Goal: Task Accomplishment & Management: Use online tool/utility

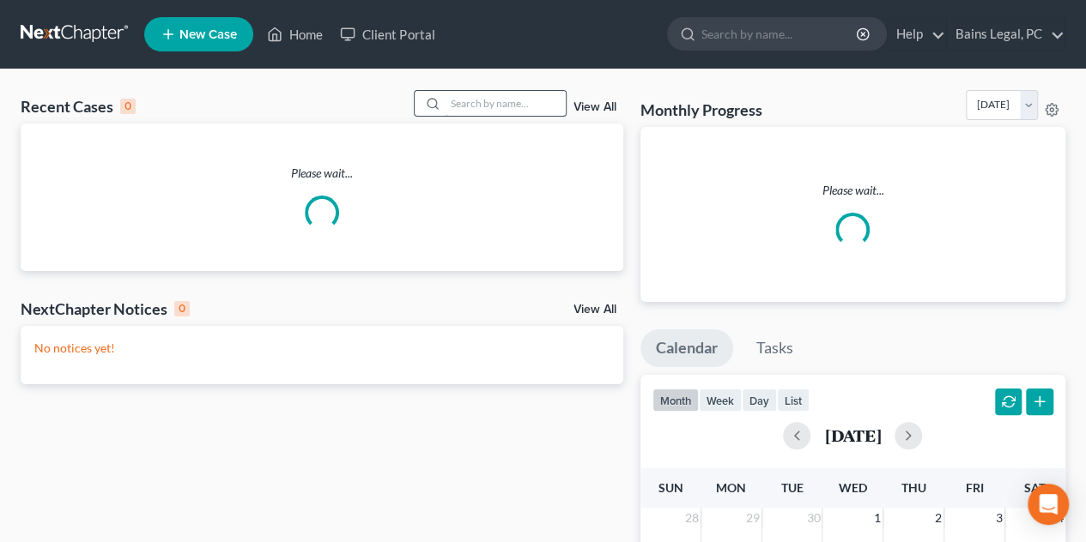
drag, startPoint x: 525, startPoint y: 100, endPoint x: 517, endPoint y: 90, distance: 13.4
click at [525, 100] on input "search" at bounding box center [505, 103] width 120 height 25
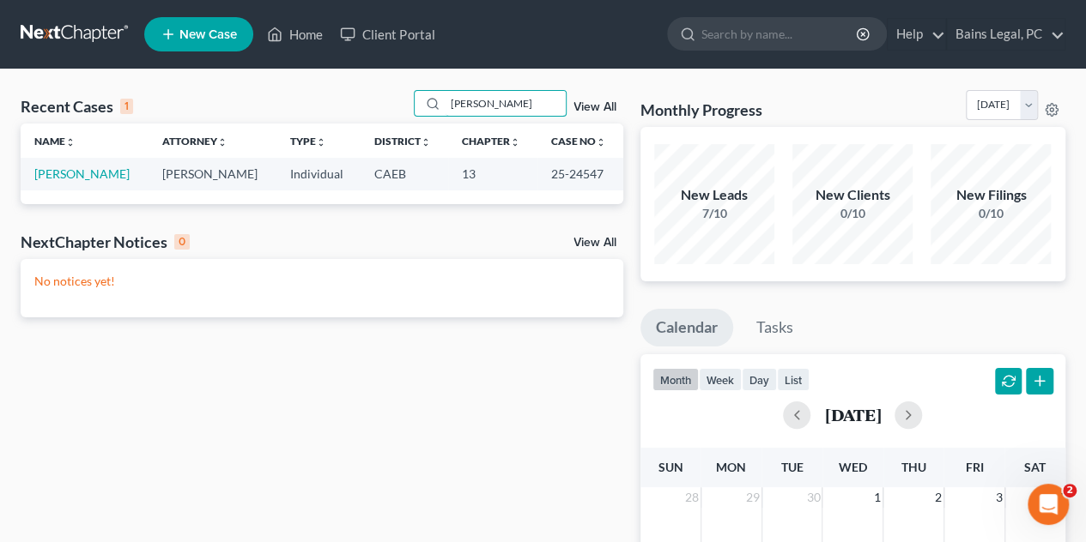
type input "[PERSON_NAME]"
click at [99, 182] on td "[PERSON_NAME]" at bounding box center [85, 174] width 128 height 32
click at [100, 175] on link "[PERSON_NAME]" at bounding box center [81, 174] width 95 height 15
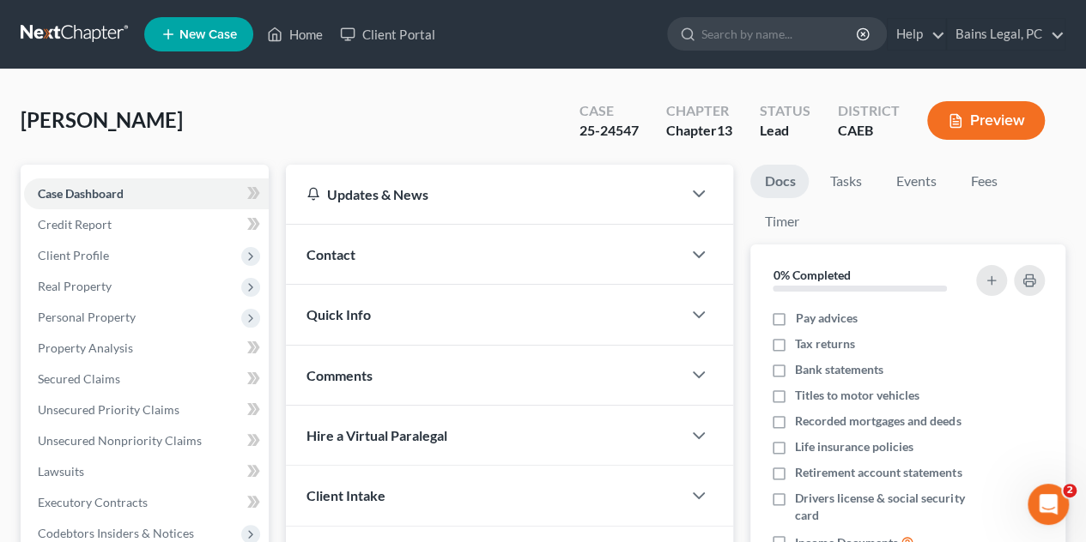
scroll to position [343, 0]
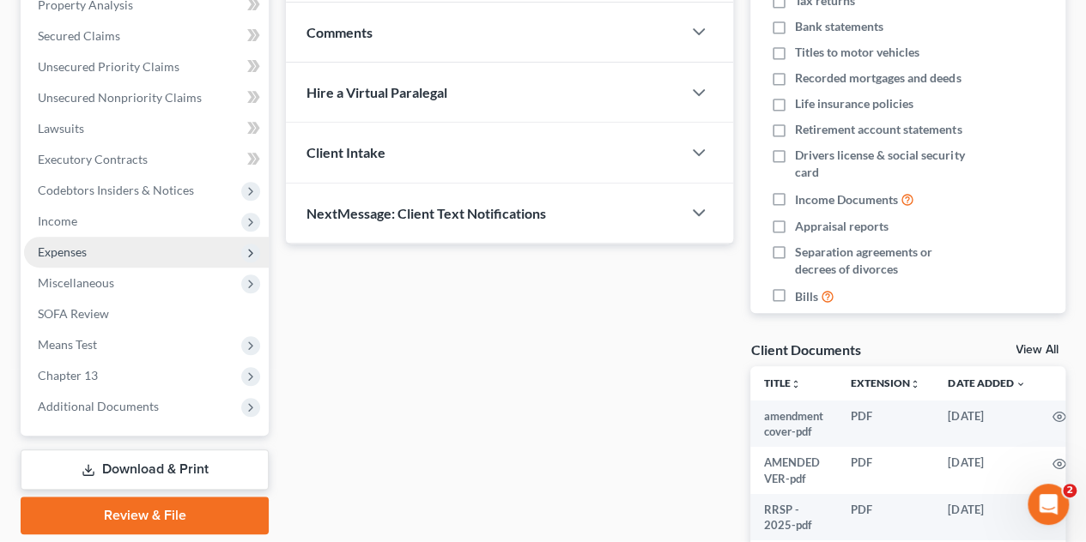
click at [85, 251] on span "Expenses" at bounding box center [62, 252] width 49 height 15
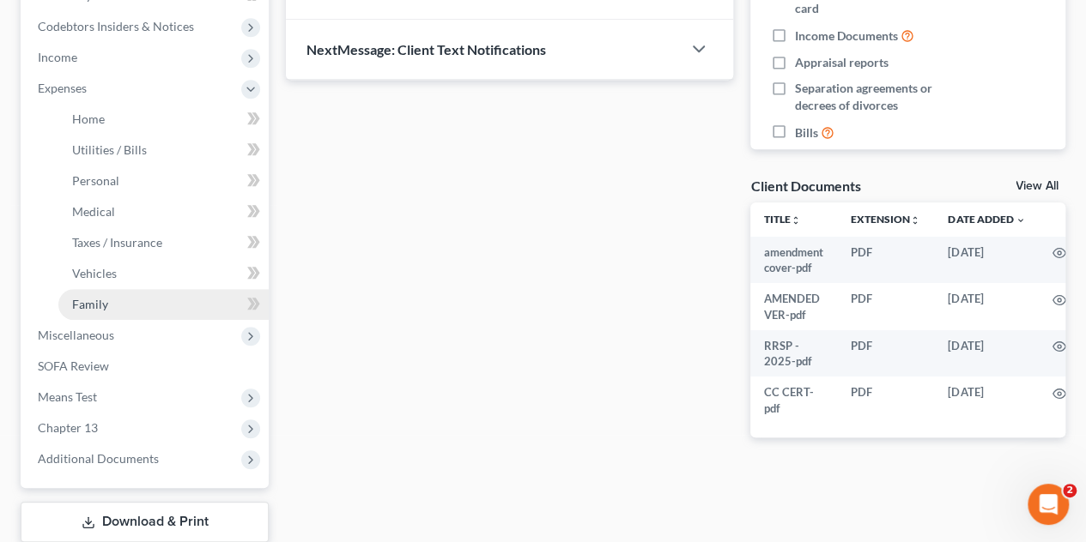
scroll to position [515, 0]
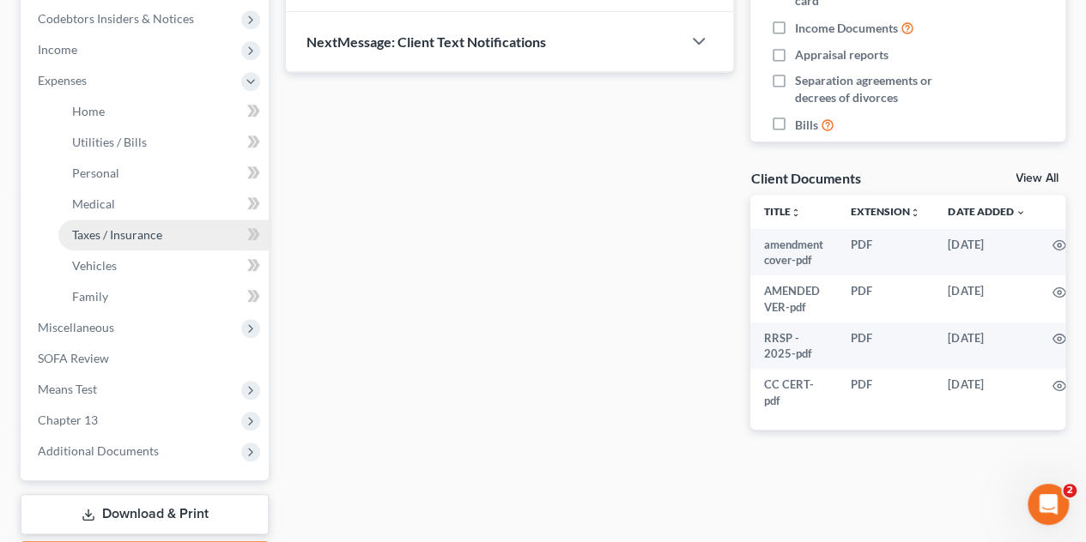
click at [112, 229] on span "Taxes / Insurance" at bounding box center [117, 234] width 90 height 15
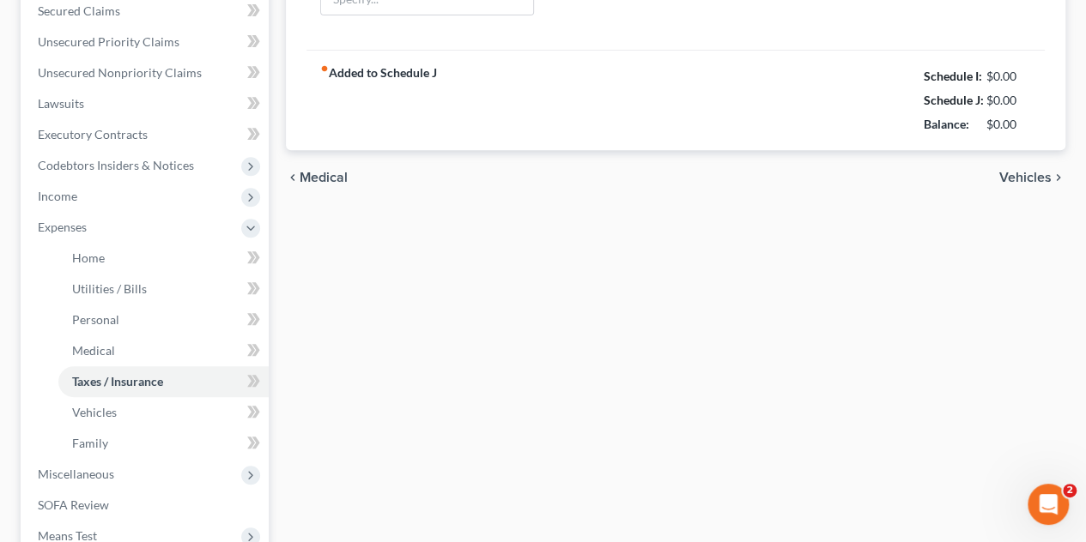
type input "0.00"
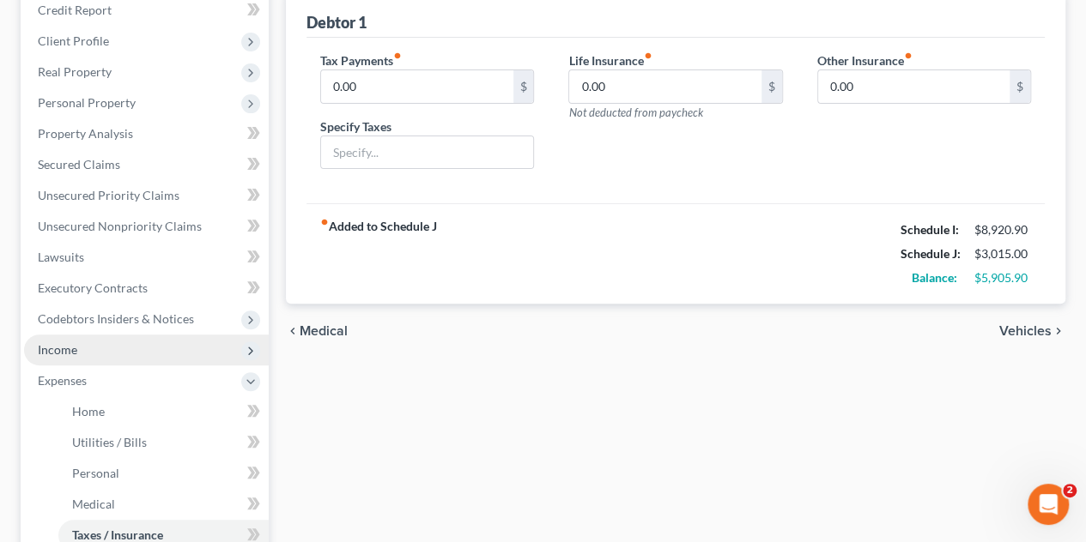
scroll to position [86, 0]
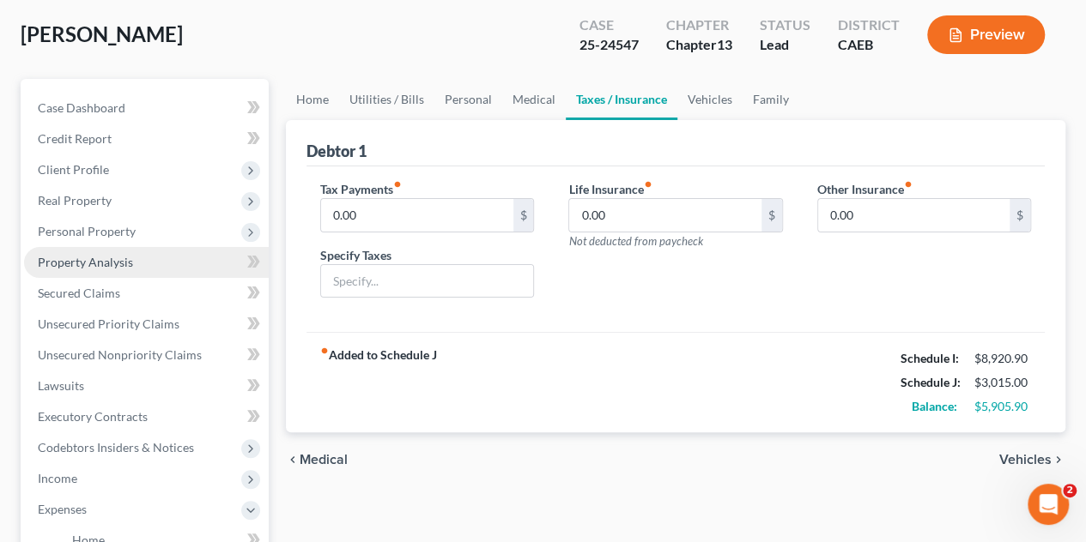
click at [134, 267] on link "Property Analysis" at bounding box center [146, 262] width 245 height 31
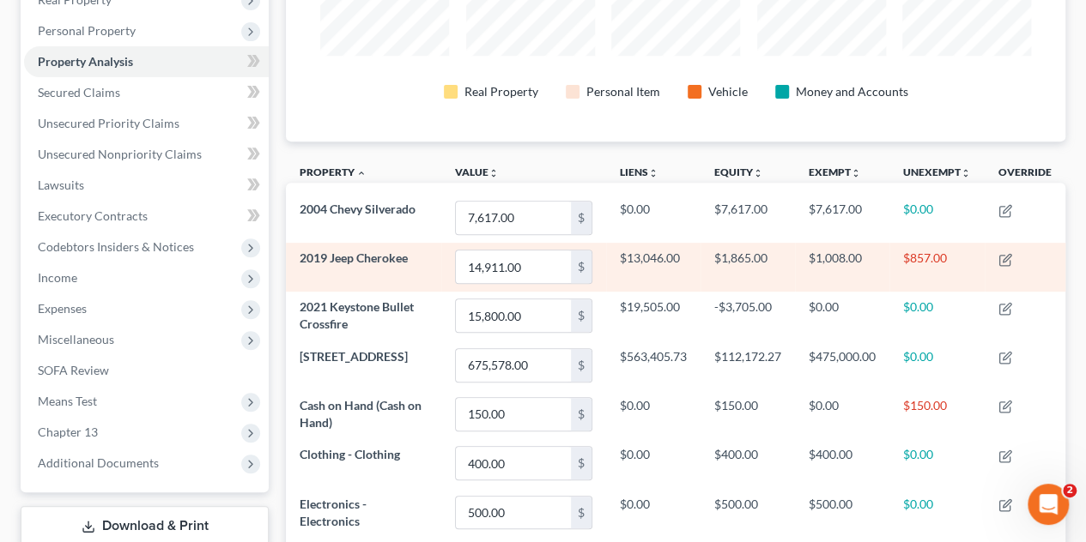
scroll to position [343, 0]
